Goal: Information Seeking & Learning: Learn about a topic

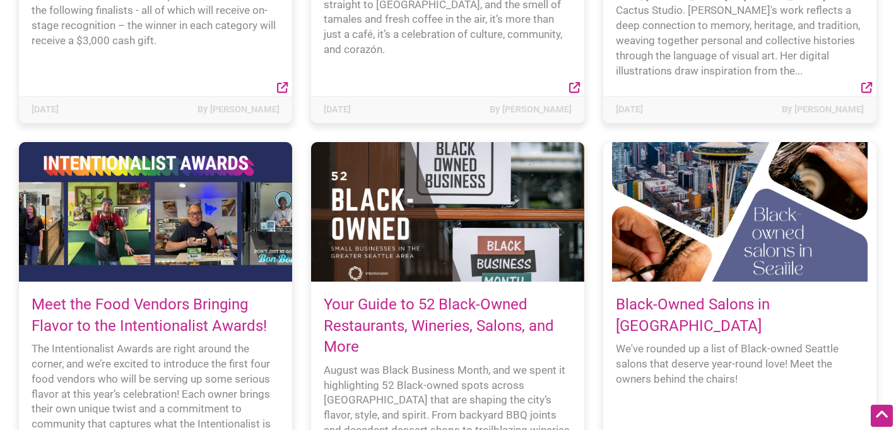
scroll to position [842, 0]
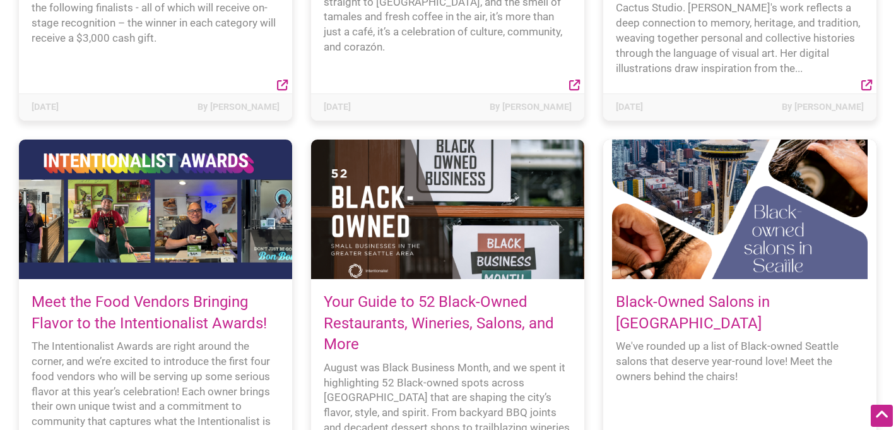
click at [710, 217] on div at bounding box center [739, 208] width 273 height 139
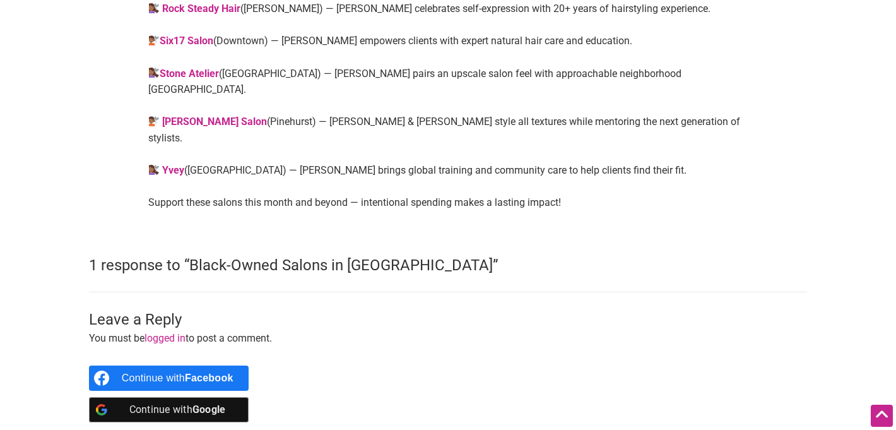
scroll to position [1035, 0]
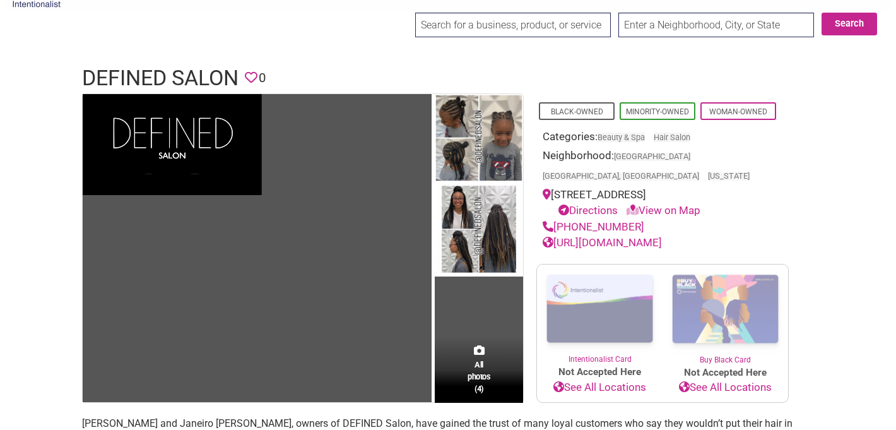
scroll to position [53, 0]
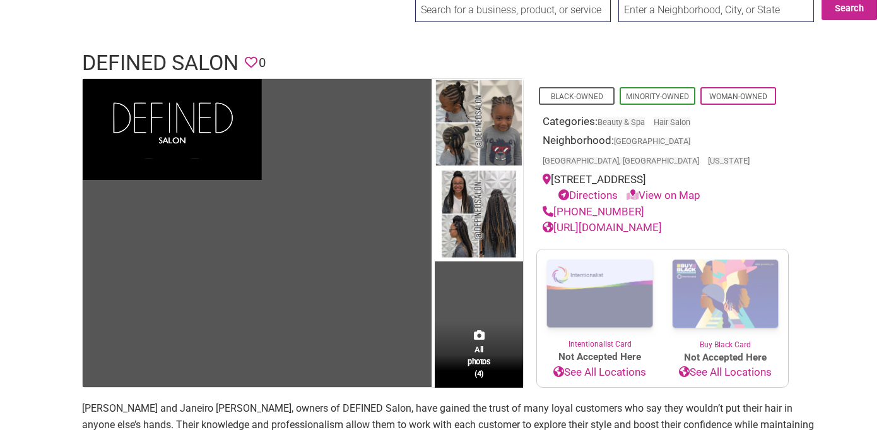
click at [662, 221] on link "https://www.definedsalon.com/" at bounding box center [602, 227] width 119 height 13
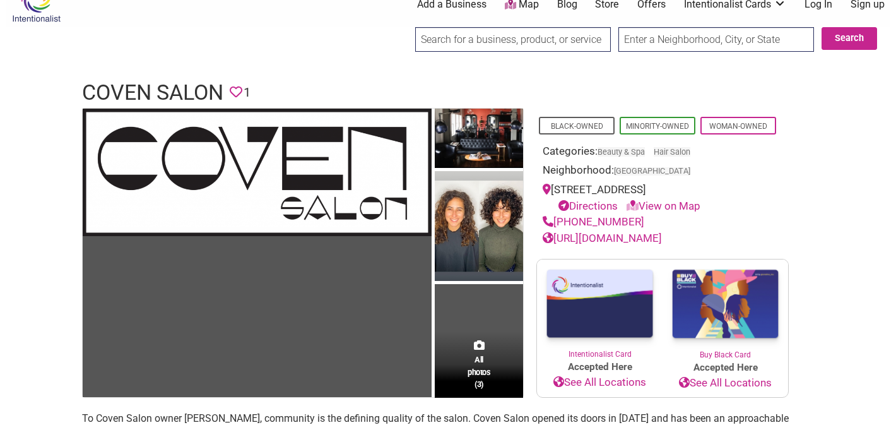
scroll to position [23, 0]
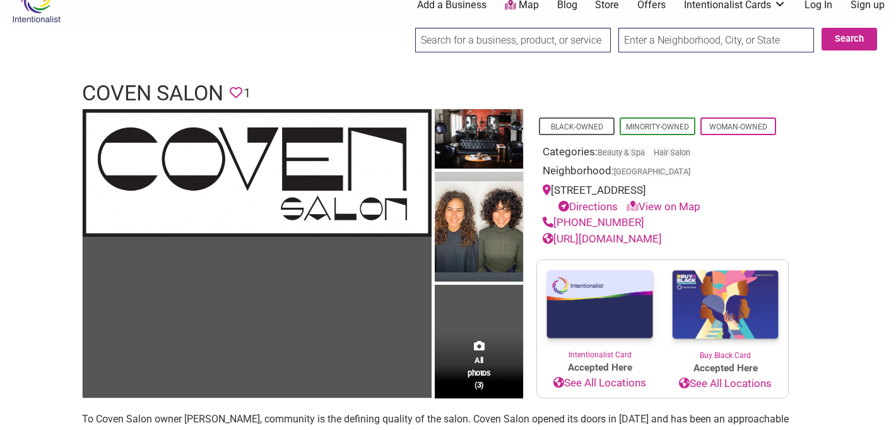
click at [492, 341] on div "All photos (3)" at bounding box center [479, 365] width 88 height 66
click at [629, 238] on link "[URL][DOMAIN_NAME]" at bounding box center [602, 238] width 119 height 13
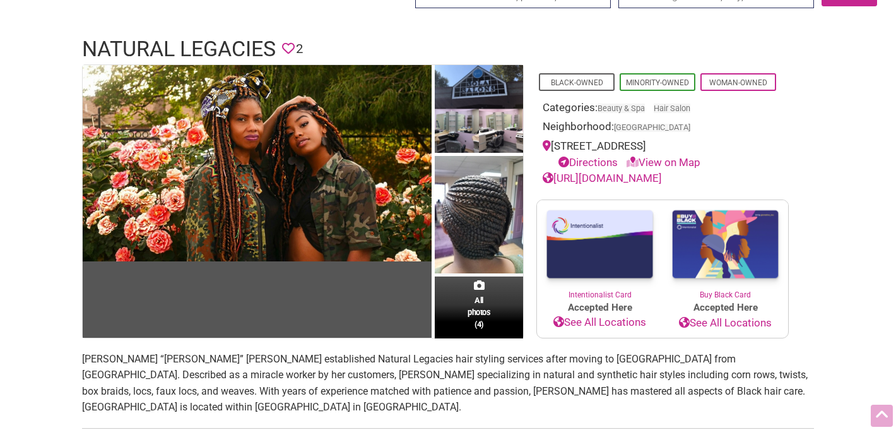
scroll to position [66, 0]
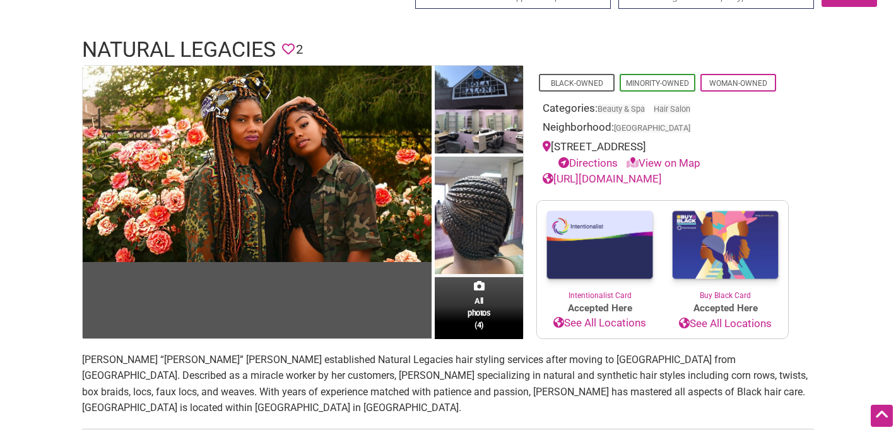
click at [633, 179] on link "[URL][DOMAIN_NAME]" at bounding box center [602, 178] width 119 height 13
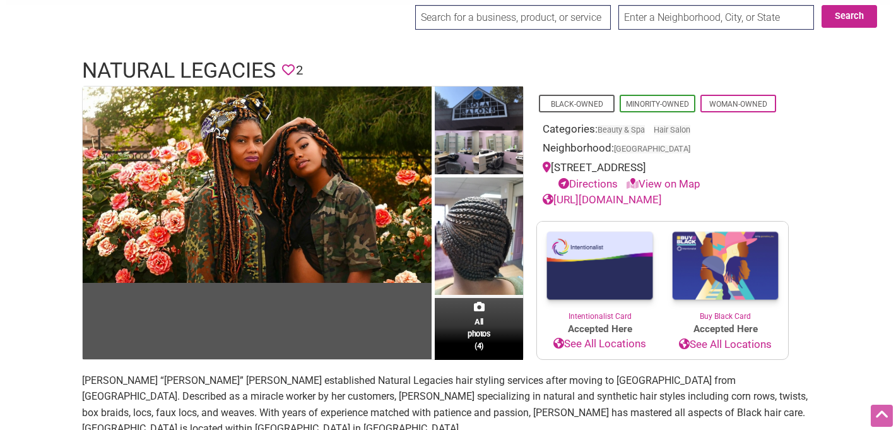
scroll to position [44, 0]
